Goal: Task Accomplishment & Management: Use online tool/utility

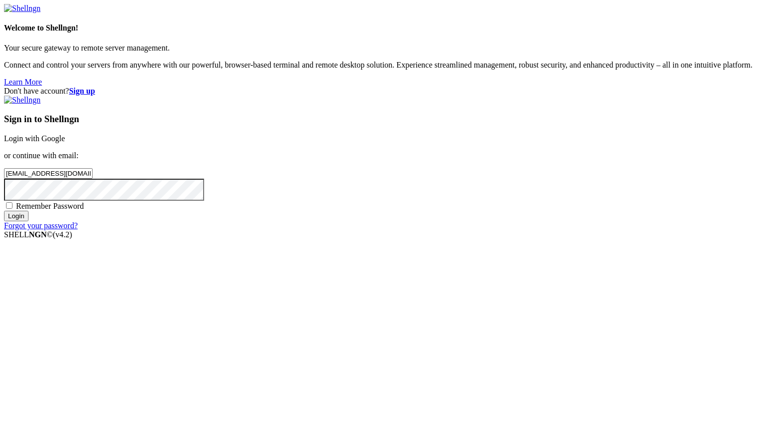
type input "[EMAIL_ADDRESS][DOMAIN_NAME]"
click at [29, 221] on input "Login" at bounding box center [16, 216] width 25 height 11
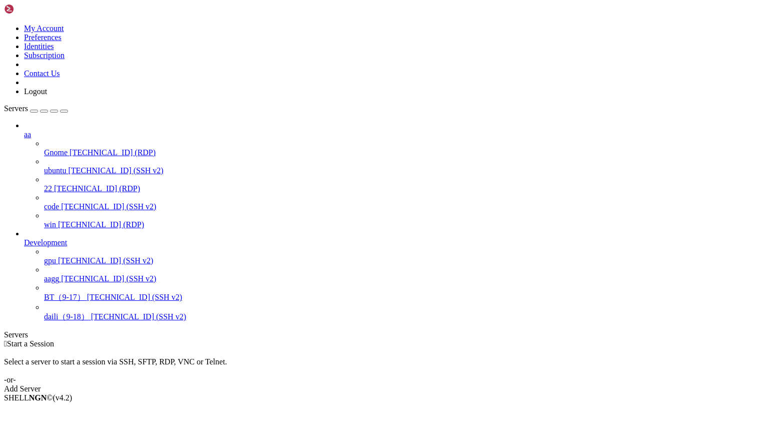
click at [72, 315] on span "daili（9-18）" at bounding box center [66, 316] width 45 height 9
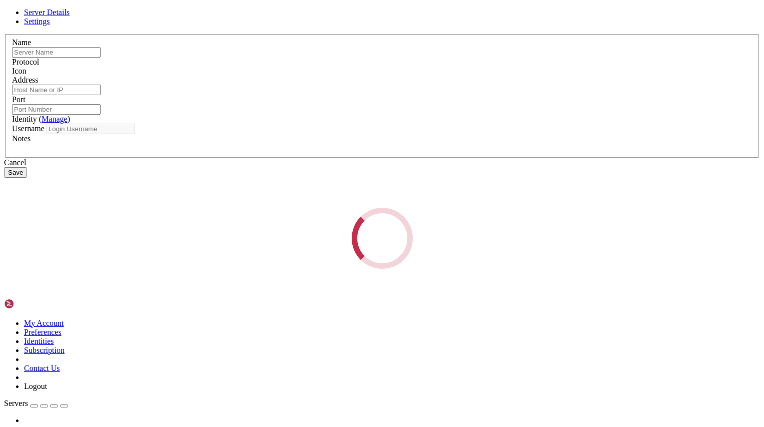
type input "daili（9-18）"
type input "[TECHNICAL_ID]"
type input "22"
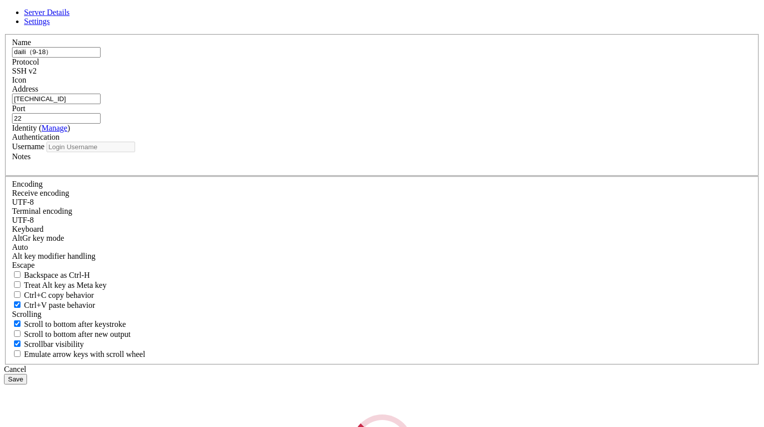
type input "root"
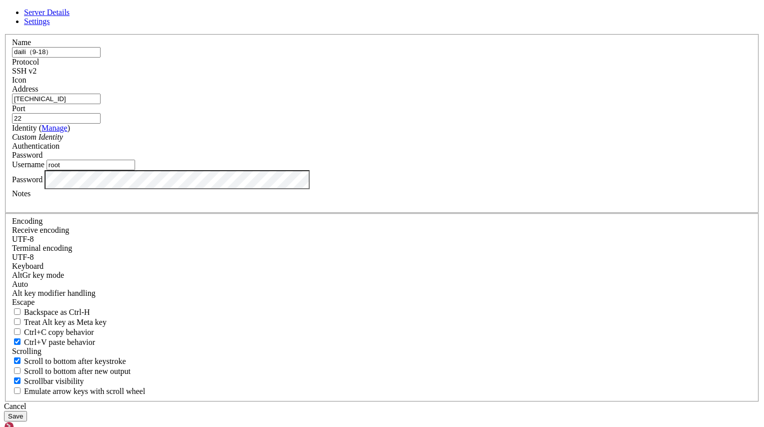
click at [288, 189] on div "Password" at bounding box center [382, 179] width 740 height 19
click at [272, 207] on div at bounding box center [382, 202] width 740 height 9
click at [27, 411] on button "Save" at bounding box center [15, 416] width 23 height 11
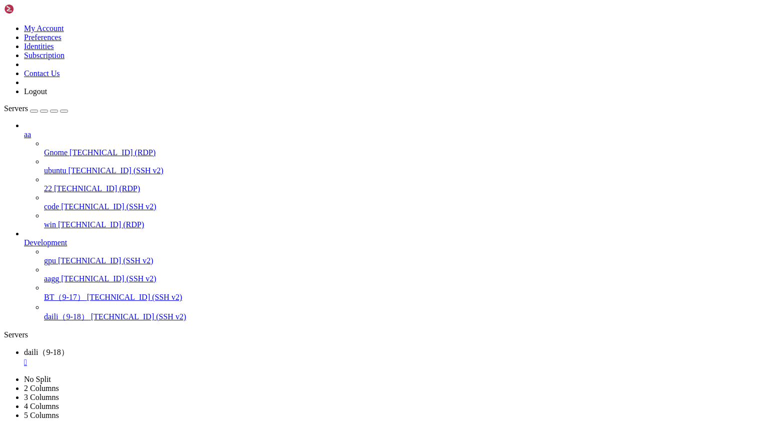
click at [91, 321] on span "[TECHNICAL_ID] (SSH v2)" at bounding box center [138, 316] width 95 height 9
click at [192, 358] on div "" at bounding box center [392, 362] width 736 height 9
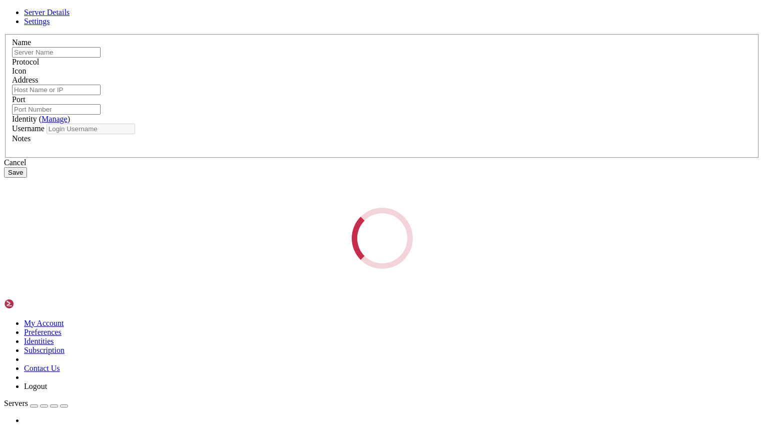
type input "daili（9-18）"
type input "[TECHNICAL_ID]"
type input "22"
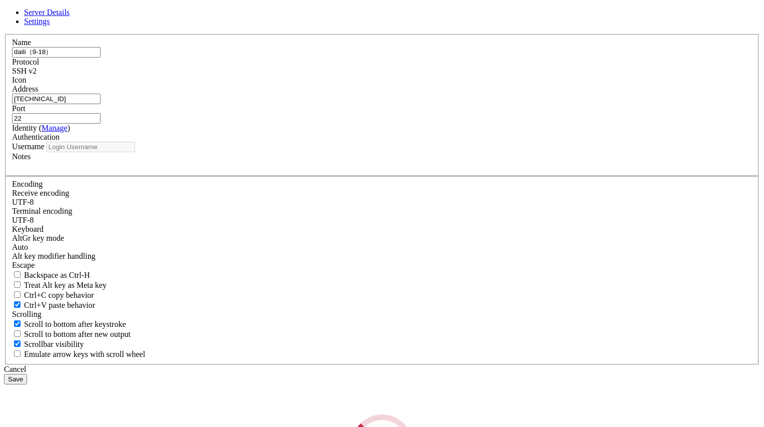
type input "root"
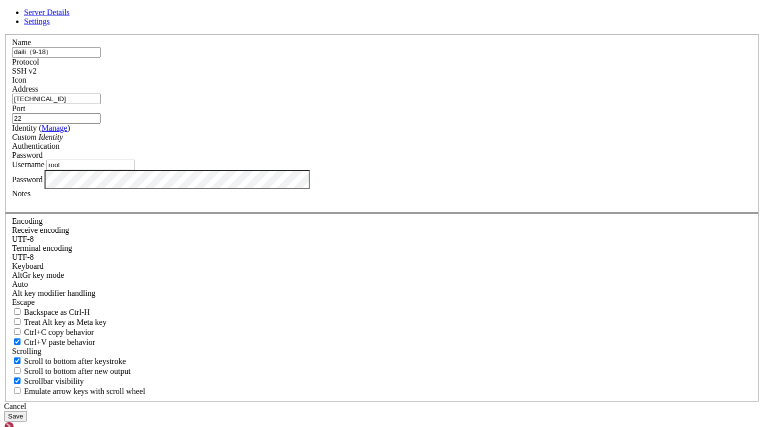
click at [27, 411] on button "Save" at bounding box center [15, 416] width 23 height 11
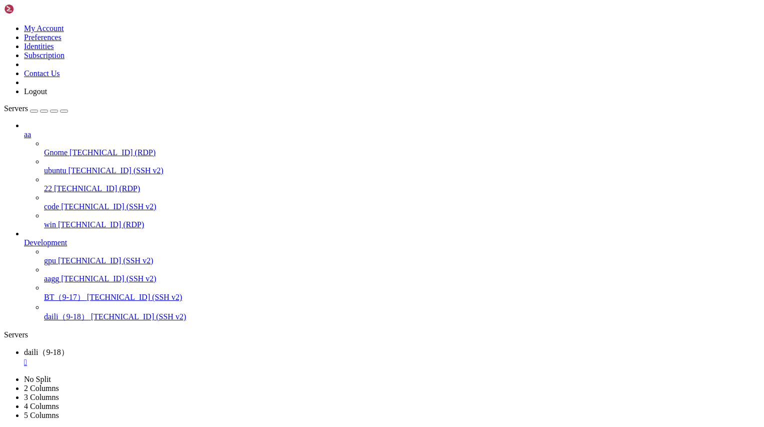
click at [191, 358] on div "" at bounding box center [392, 362] width 736 height 9
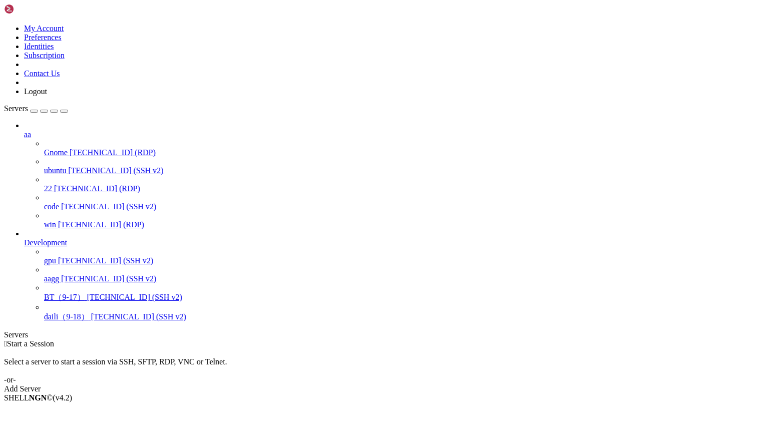
click at [91, 321] on span "[TECHNICAL_ID] (SSH v2)" at bounding box center [138, 316] width 95 height 9
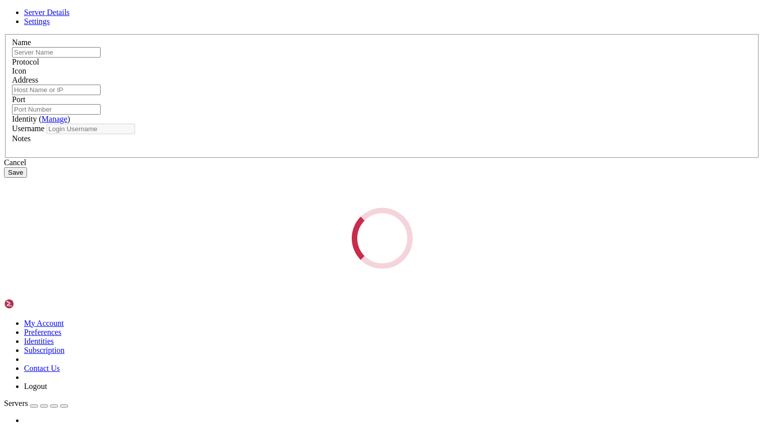
type input "daili（9-18）"
type input "[TECHNICAL_ID]"
type input "22"
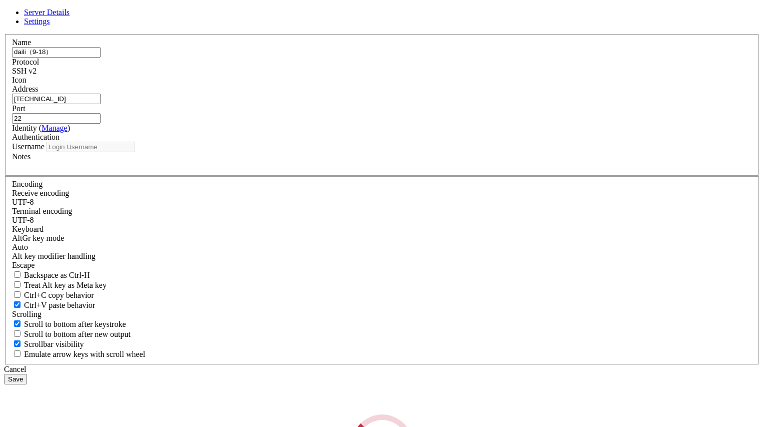
type input "root"
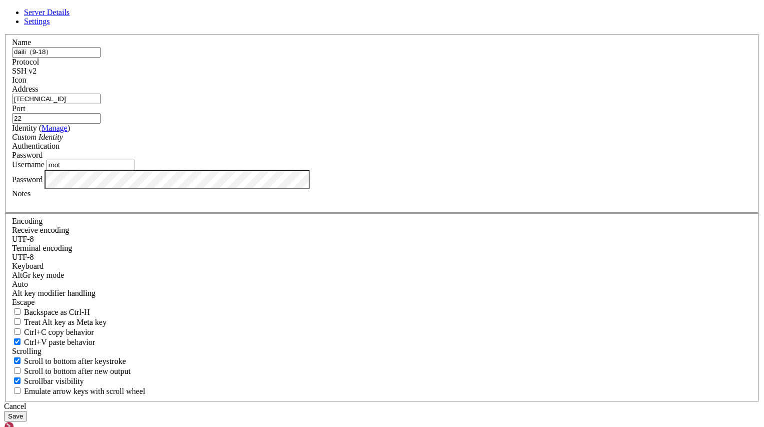
click at [304, 207] on div at bounding box center [382, 202] width 740 height 9
paste div
click at [27, 411] on button "Save" at bounding box center [15, 416] width 23 height 11
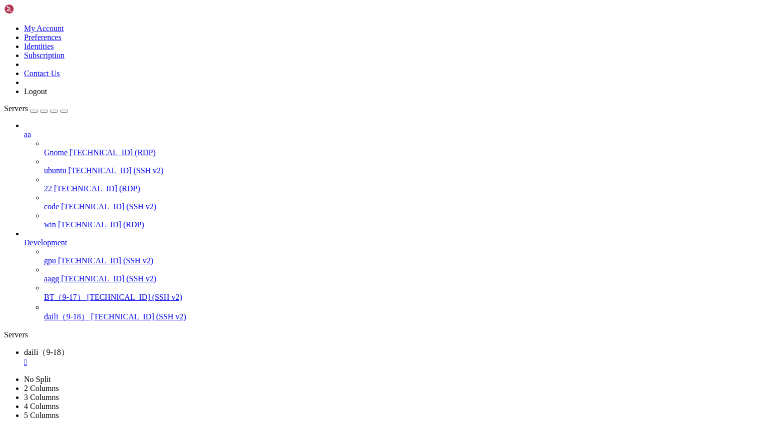
click at [82, 322] on link "daili（9-18） [TECHNICAL_ID] (SSH v2)" at bounding box center [402, 317] width 716 height 11
click at [192, 358] on div "" at bounding box center [392, 362] width 736 height 9
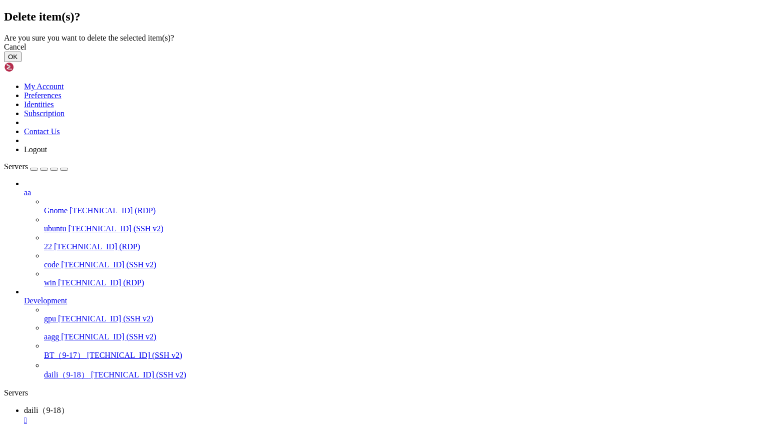
click at [22, 62] on button "OK" at bounding box center [13, 57] width 18 height 11
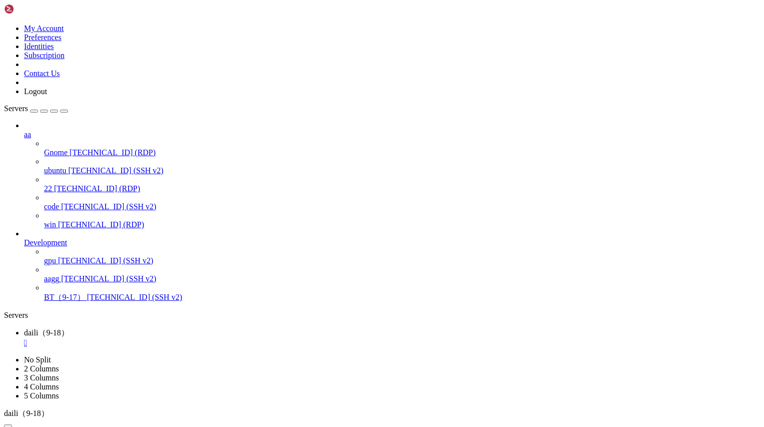
click at [417, 328] on ul "daili（9-18） " at bounding box center [382, 338] width 756 height 20
